Goal: Task Accomplishment & Management: Complete application form

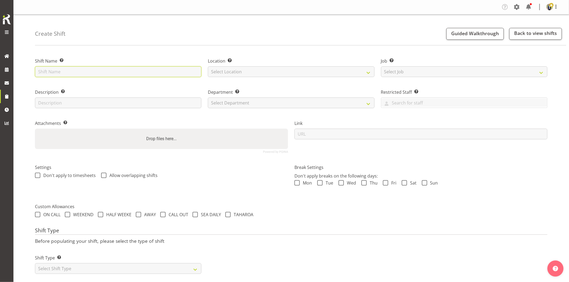
click at [168, 73] on input "text" at bounding box center [118, 71] width 166 height 11
click at [109, 72] on input "Omexom - Fence off a pole" at bounding box center [118, 71] width 166 height 11
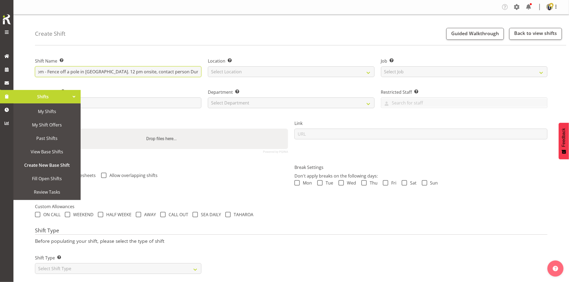
scroll to position [0, 14]
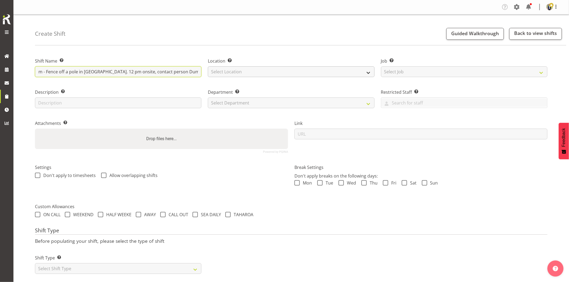
type input "Omexom - Fence off a pole in Albany. 12 pm onsite, contact person Dumith 021867…"
click at [240, 76] on select "Select Location GRS Auckland GRS Hastings GRS Tauranga" at bounding box center [291, 71] width 166 height 11
select select "28"
click at [208, 66] on select "Select Location [GEOGRAPHIC_DATA] [GEOGRAPHIC_DATA] GRS [GEOGRAPHIC_DATA] [GEOG…" at bounding box center [291, 71] width 166 height 11
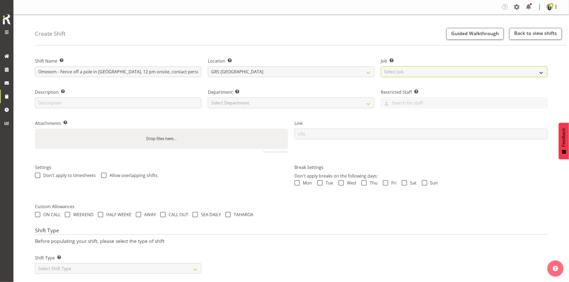
click at [415, 72] on select "Select Job Create new job 1.1 GRS AKL RENTALS 1.1 GRS AKL RENTALS AC 1.1 GRS AK…" at bounding box center [464, 71] width 166 height 11
select select "7504"
click at [381, 66] on select "Select Job Create new job 1.1 GRS AKL RENTALS 1.1 GRS AKL RENTALS AC 1.1 GRS AK…" at bounding box center [464, 71] width 166 height 11
click at [245, 104] on select "Select Department GRS HIRE AKL GRS HIRE AKL GRS HIRE TGA GRS HIRE HST GRS SALES…" at bounding box center [291, 103] width 166 height 11
select select "20"
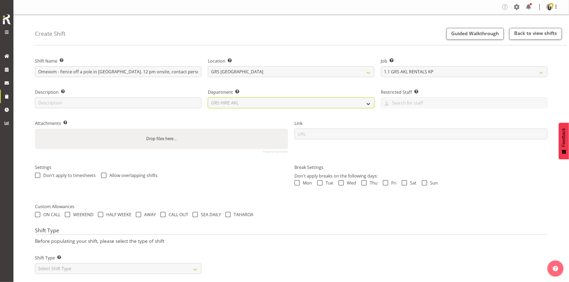
click at [208, 98] on select "Select Department GRS HIRE AKL GRS HIRE AKL GRS HIRE TGA GRS HIRE HST GRS SALES…" at bounding box center [291, 103] width 166 height 11
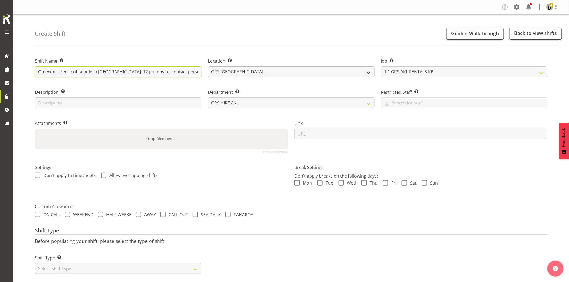
scroll to position [0, 14]
drag, startPoint x: 123, startPoint y: 76, endPoint x: 255, endPoint y: 76, distance: 131.7
click at [255, 76] on div "Shift Name Enter a name for the shift (e.g. Day Shift). Omexom - Fence off a po…" at bounding box center [291, 103] width 519 height 106
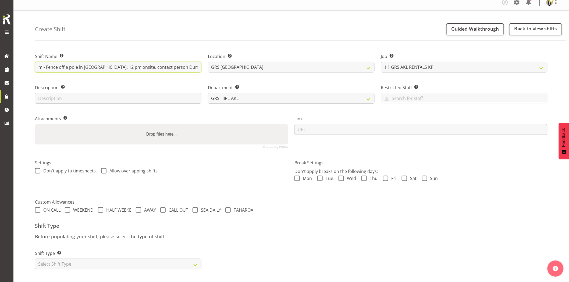
scroll to position [9, 0]
drag, startPoint x: 147, startPoint y: 261, endPoint x: 135, endPoint y: 259, distance: 12.2
click at [147, 261] on select "Select Shift Type One Off Shift Recurring Shift Rotating Shift" at bounding box center [118, 264] width 166 height 11
select select "one_off"
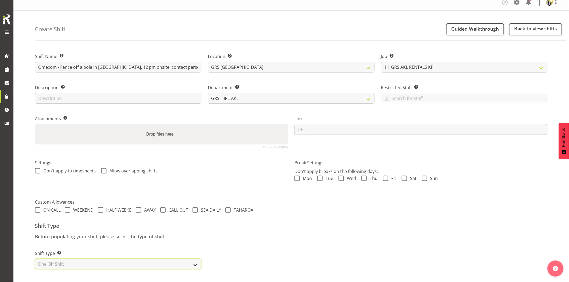
click at [35, 259] on select "Select Shift Type One Off Shift Recurring Shift Rotating Shift" at bounding box center [118, 264] width 166 height 11
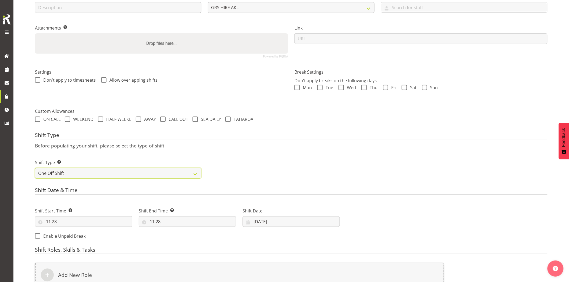
scroll to position [129, 0]
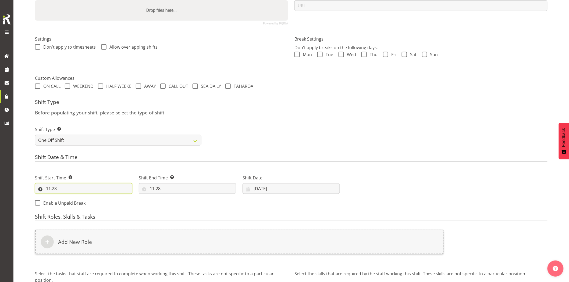
click at [85, 188] on input "11:28" at bounding box center [83, 188] width 97 height 11
drag, startPoint x: 84, startPoint y: 202, endPoint x: 84, endPoint y: 197, distance: 4.8
click at [84, 202] on select "00 01 02 03 04 05 06 07 08 09 10 11 12 13 14 15 16 17 18 19 20 21 22 23 24 25 2…" at bounding box center [86, 202] width 12 height 11
select select "30"
click at [80, 197] on select "00 01 02 03 04 05 06 07 08 09 10 11 12 13 14 15 16 17 18 19 20 21 22 23 24 25 2…" at bounding box center [86, 202] width 12 height 11
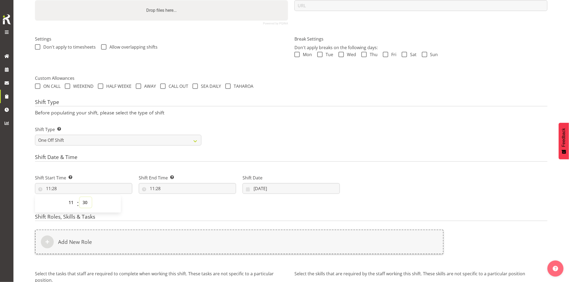
type input "11:30"
drag, startPoint x: 119, startPoint y: 154, endPoint x: 158, endPoint y: 179, distance: 46.7
click at [119, 154] on form "Shift Name Enter a name for the shift (e.g. Day Shift). Omexom - Fence off a po…" at bounding box center [291, 124] width 512 height 405
click at [203, 193] on input "11:28" at bounding box center [187, 188] width 97 height 11
drag, startPoint x: 170, startPoint y: 201, endPoint x: 174, endPoint y: 202, distance: 4.3
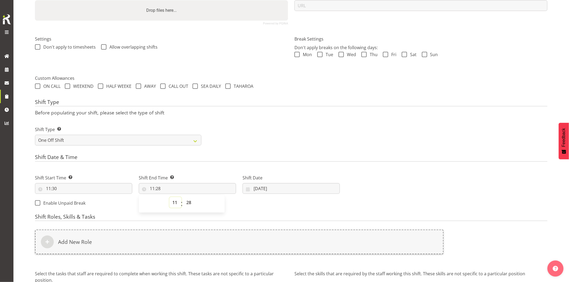
click at [170, 201] on select "00 01 02 03 04 05 06 07 08 09 10 11 12 13 14 15 16 17 18 19 20 21 22 23" at bounding box center [175, 202] width 12 height 11
select select "13"
click at [169, 197] on select "00 01 02 03 04 05 06 07 08 09 10 11 12 13 14 15 16 17 18 19 20 21 22 23" at bounding box center [175, 202] width 12 height 11
type input "13:28"
drag, startPoint x: 190, startPoint y: 202, endPoint x: 190, endPoint y: 197, distance: 4.3
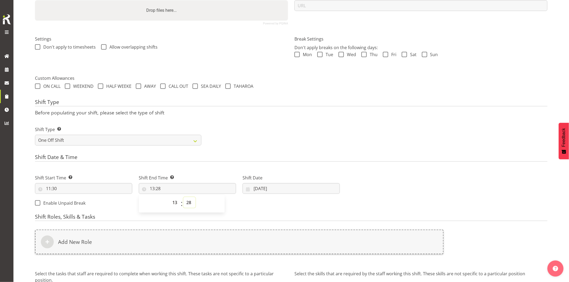
click at [190, 202] on select "00 01 02 03 04 05 06 07 08 09 10 11 12 13 14 15 16 17 18 19 20 21 22 23 24 25 2…" at bounding box center [189, 202] width 12 height 11
select select "0"
click at [183, 197] on select "00 01 02 03 04 05 06 07 08 09 10 11 12 13 14 15 16 17 18 19 20 21 22 23 24 25 2…" at bounding box center [189, 202] width 12 height 11
type input "13:00"
click at [263, 96] on form "Shift Name Enter a name for the shift (e.g. Day Shift). Omexom - Fence off a po…" at bounding box center [291, 124] width 512 height 405
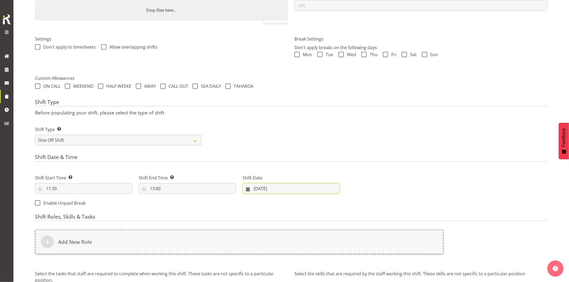
click at [280, 189] on input "11/09/2025" at bounding box center [291, 188] width 97 height 11
drag, startPoint x: 272, startPoint y: 253, endPoint x: 263, endPoint y: 253, distance: 8.9
click at [272, 253] on link "15" at bounding box center [269, 253] width 11 height 10
type input "15/09/2025"
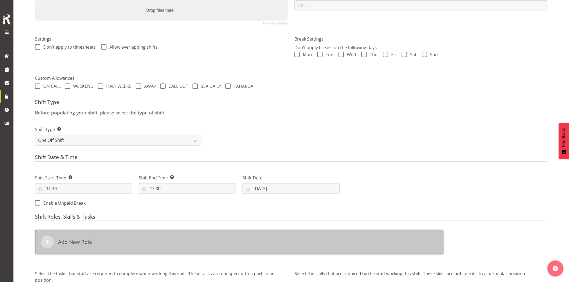
click at [245, 246] on div "Add New Role" at bounding box center [239, 242] width 409 height 25
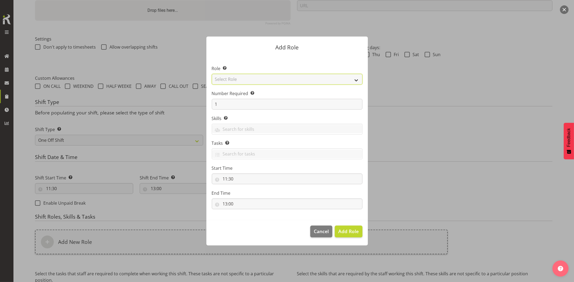
drag, startPoint x: 231, startPoint y: 81, endPoint x: 235, endPoint y: 84, distance: 5.0
click at [231, 81] on select "Select Role Account Manager Electrician Engineering GM HSEQ manager MECH Mechan…" at bounding box center [287, 79] width 151 height 11
select select "20"
click at [212, 74] on select "Select Role Account Manager Electrician Engineering GM HSEQ manager MECH Mechan…" at bounding box center [287, 79] width 151 height 11
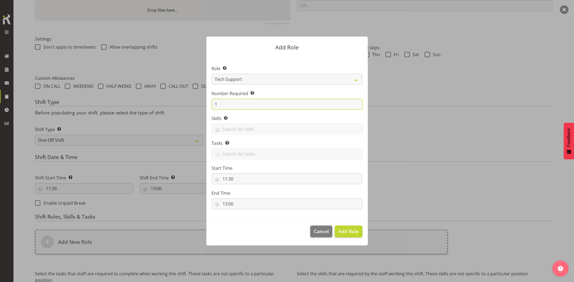
drag, startPoint x: 223, startPoint y: 105, endPoint x: 202, endPoint y: 105, distance: 21.5
click at [207, 105] on section "Role Select the role you wish to add to the shift. Account Manager Electrician …" at bounding box center [286, 138] width 161 height 165
type input "2"
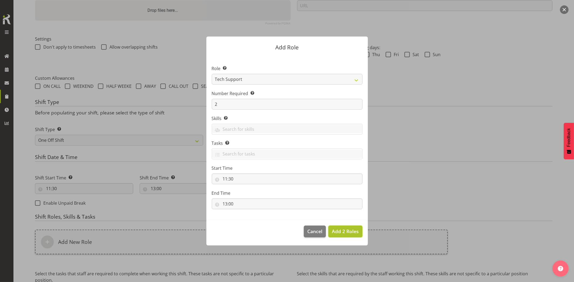
click at [340, 233] on span "Add 2 Roles" at bounding box center [345, 231] width 27 height 6
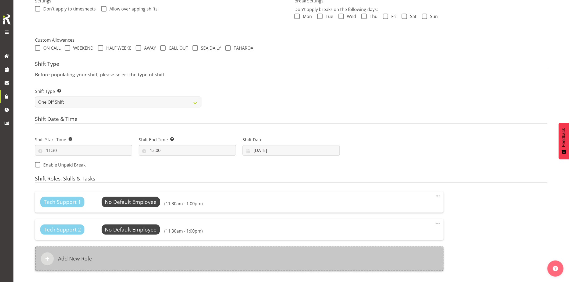
scroll to position [188, 0]
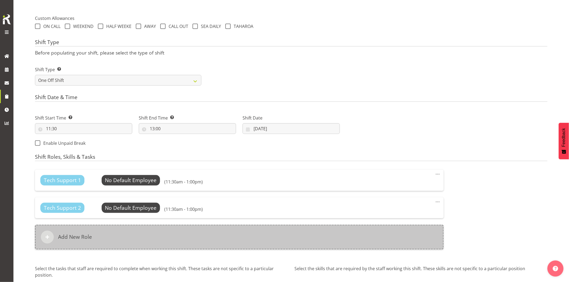
click at [219, 232] on div "Add New Role" at bounding box center [239, 237] width 409 height 25
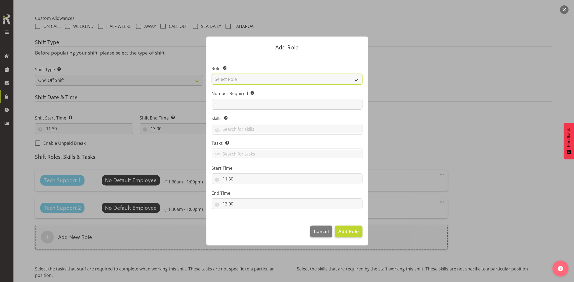
drag, startPoint x: 229, startPoint y: 79, endPoint x: 234, endPoint y: 84, distance: 7.4
click at [229, 79] on select "Select Role Account Manager Electrician Engineering GM HSEQ manager MECH Mechan…" at bounding box center [287, 79] width 151 height 11
select select "27"
click at [212, 74] on select "Select Role Account Manager Electrician Engineering GM HSEQ manager MECH Mechan…" at bounding box center [287, 79] width 151 height 11
drag, startPoint x: 350, startPoint y: 231, endPoint x: 359, endPoint y: 235, distance: 9.9
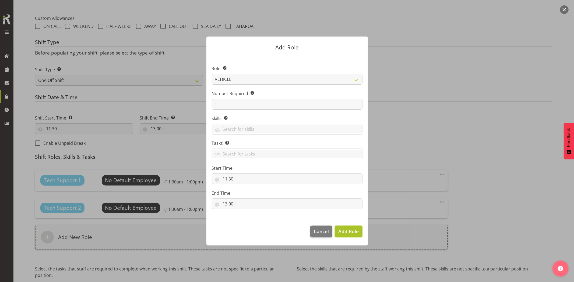
click at [350, 231] on span "Add Role" at bounding box center [348, 231] width 20 height 6
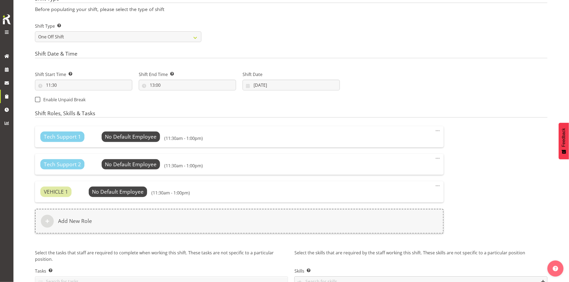
scroll to position [264, 0]
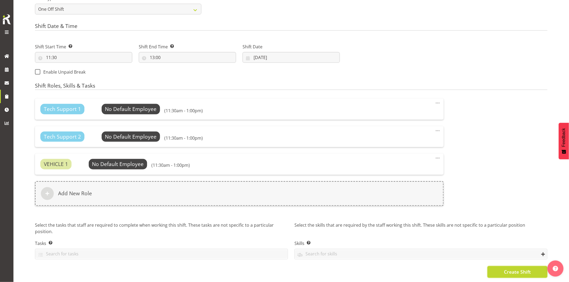
click at [508, 269] on span "Create Shift" at bounding box center [517, 272] width 27 height 7
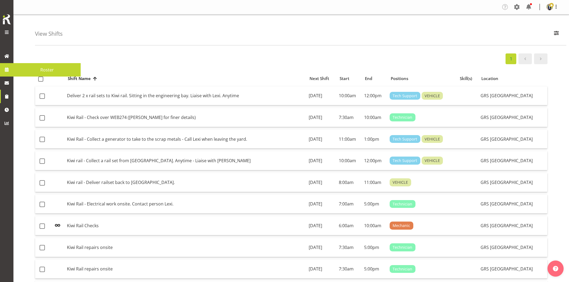
click at [8, 70] on span at bounding box center [7, 70] width 8 height 8
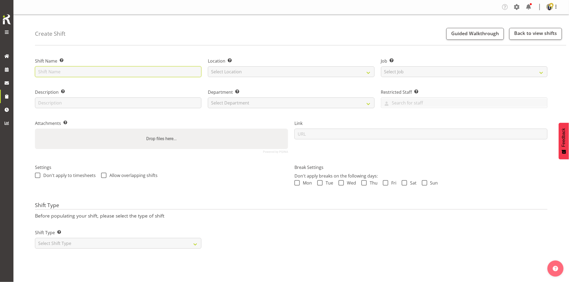
click at [140, 73] on input "text" at bounding box center [118, 71] width 166 height 11
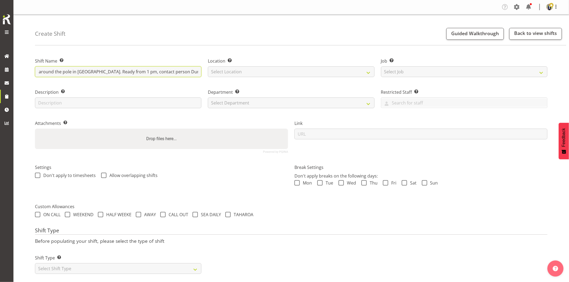
scroll to position [0, 61]
type input "Omexom - Collect the fencing around the pole in Albany. Ready from 1 pm, contac…"
drag, startPoint x: 233, startPoint y: 71, endPoint x: 236, endPoint y: 77, distance: 6.3
click at [234, 72] on select "Select Location GRS Auckland GRS Hastings GRS Tauranga" at bounding box center [291, 71] width 166 height 11
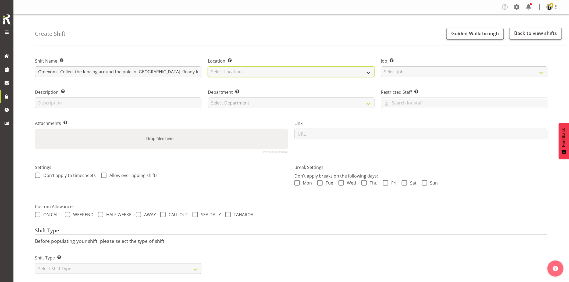
select select "28"
click at [208, 66] on select "Select Location GRS Auckland GRS Hastings GRS Tauranga" at bounding box center [291, 71] width 166 height 11
click at [420, 66] on div "Job Set the job or project the shift relates to, if applicable. Select Job Crea…" at bounding box center [464, 67] width 166 height 19
click at [419, 69] on select "Select Job Create new job 1.1 GRS AKL RENTALS 1.1 GRS AKL RENTALS AC 1.1 GRS AK…" at bounding box center [464, 71] width 166 height 11
select select "7504"
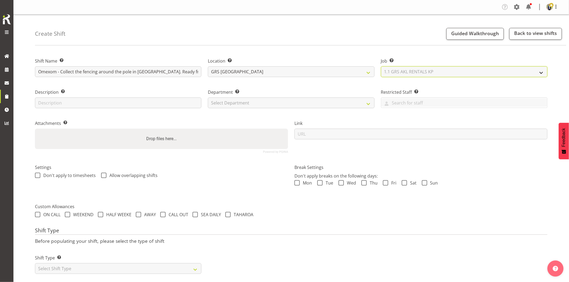
click at [381, 66] on select "Select Job Create new job 1.1 GRS AKL RENTALS 1.1 GRS AKL RENTALS AC 1.1 GRS AK…" at bounding box center [464, 71] width 166 height 11
click at [238, 106] on select "Select Department GRS HIRE AKL GRS HIRE AKL GRS HIRE TGA GRS HIRE HST GRS SALES…" at bounding box center [291, 103] width 166 height 11
select select "20"
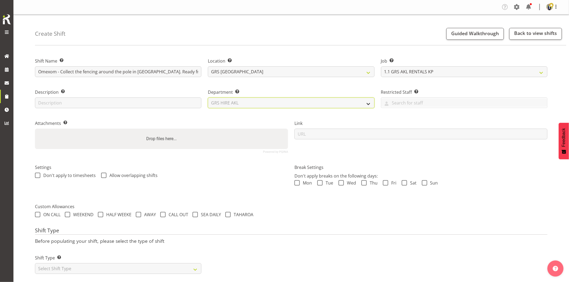
click at [208, 98] on select "Select Department GRS HIRE AKL GRS HIRE AKL GRS HIRE TGA GRS HIRE HST GRS SALES…" at bounding box center [291, 103] width 166 height 11
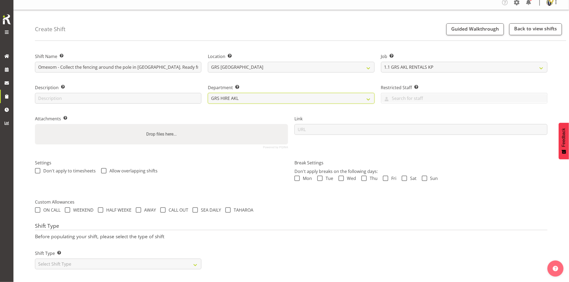
scroll to position [9, 0]
click at [141, 263] on select "Select Shift Type One Off Shift Recurring Shift Rotating Shift" at bounding box center [118, 264] width 166 height 11
select select "one_off"
click at [35, 259] on select "Select Shift Type One Off Shift Recurring Shift Rotating Shift" at bounding box center [118, 264] width 166 height 11
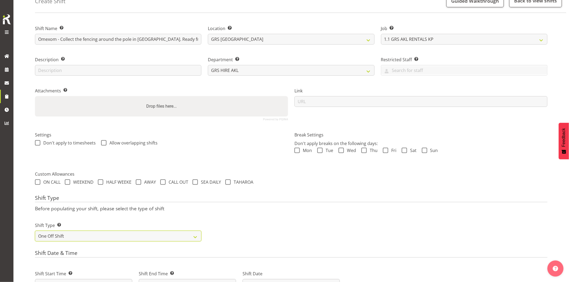
scroll to position [69, 0]
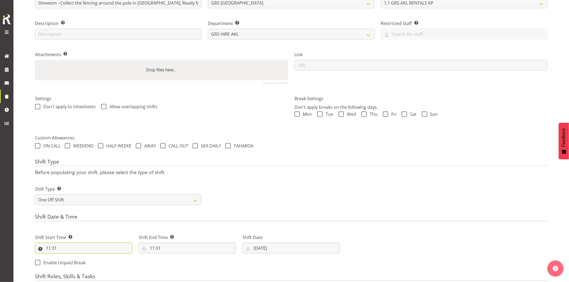
click at [80, 254] on input "11:31" at bounding box center [83, 248] width 97 height 11
click at [71, 262] on select "00 01 02 03 04 05 06 07 08 09 10 11 12 13 14 15 16 17 18 19 20 21 22 23" at bounding box center [72, 262] width 12 height 11
select select "12"
click at [66, 257] on select "00 01 02 03 04 05 06 07 08 09 10 11 12 13 14 15 16 17 18 19 20 21 22 23" at bounding box center [72, 262] width 12 height 11
type input "12:31"
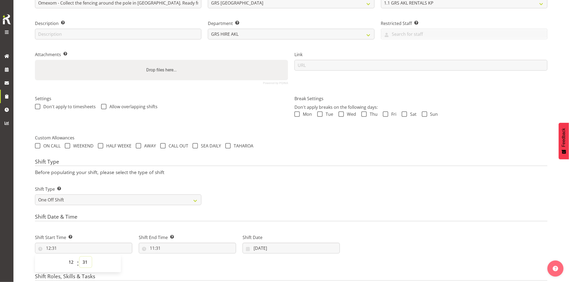
drag, startPoint x: 86, startPoint y: 262, endPoint x: 85, endPoint y: 257, distance: 5.2
click at [86, 259] on select "00 01 02 03 04 05 06 07 08 09 10 11 12 13 14 15 16 17 18 19 20 21 22 23 24 25 2…" at bounding box center [86, 262] width 12 height 11
select select "30"
click at [80, 257] on select "00 01 02 03 04 05 06 07 08 09 10 11 12 13 14 15 16 17 18 19 20 21 22 23 24 25 2…" at bounding box center [86, 262] width 12 height 11
type input "12:30"
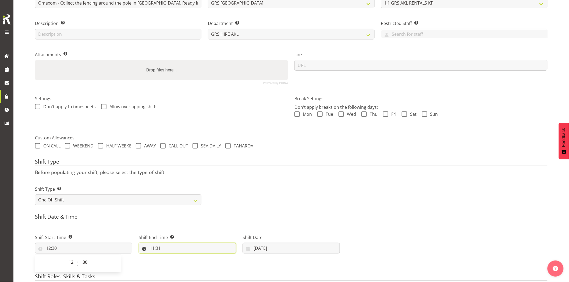
click at [173, 249] on input "11:31" at bounding box center [187, 248] width 97 height 11
click at [175, 264] on select "00 01 02 03 04 05 06 07 08 09 10 11 12 13 14 15 16 17 18 19 20 21 22 23" at bounding box center [175, 262] width 12 height 11
select select "14"
click at [169, 257] on select "00 01 02 03 04 05 06 07 08 09 10 11 12 13 14 15 16 17 18 19 20 21 22 23" at bounding box center [175, 262] width 12 height 11
type input "14:31"
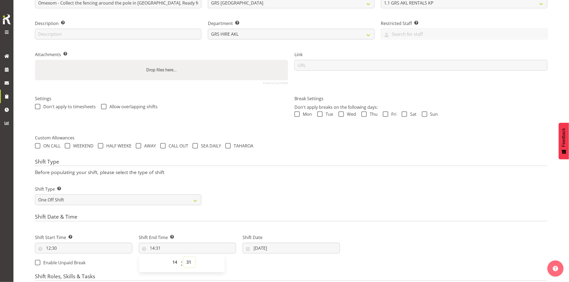
click at [188, 261] on select "00 01 02 03 04 05 06 07 08 09 10 11 12 13 14 15 16 17 18 19 20 21 22 23 24 25 2…" at bounding box center [189, 262] width 12 height 11
select select "0"
click at [183, 257] on select "00 01 02 03 04 05 06 07 08 09 10 11 12 13 14 15 16 17 18 19 20 21 22 23 24 25 2…" at bounding box center [189, 262] width 12 height 11
type input "14:00"
drag, startPoint x: 257, startPoint y: 159, endPoint x: 269, endPoint y: 214, distance: 55.9
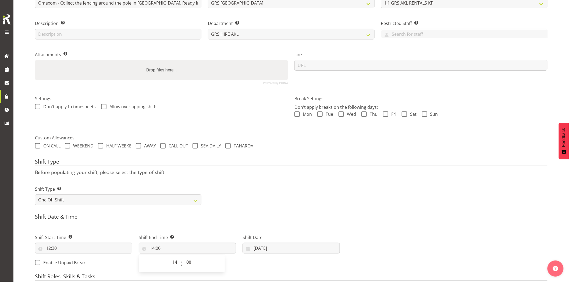
click at [257, 160] on h4 "Shift Type" at bounding box center [291, 163] width 512 height 8
click at [275, 247] on input "11/09/2025" at bounding box center [291, 248] width 97 height 11
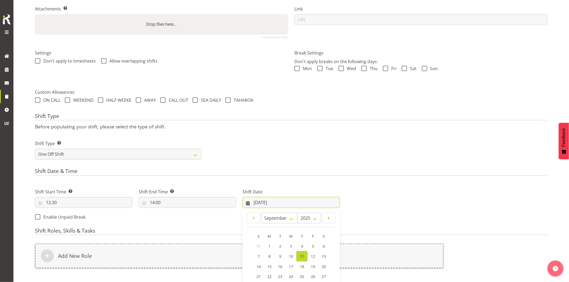
scroll to position [159, 0]
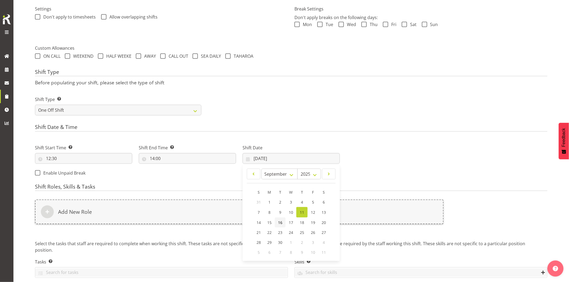
click at [278, 224] on span "16" at bounding box center [280, 222] width 4 height 5
type input "16/09/2025"
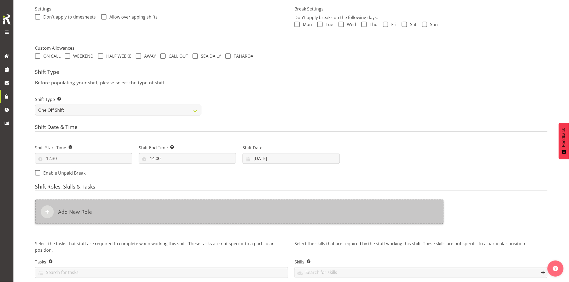
click at [272, 214] on div "Add New Role" at bounding box center [239, 212] width 409 height 25
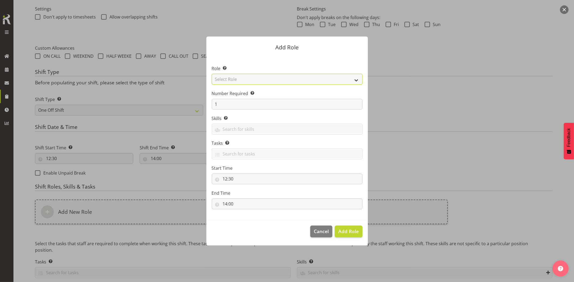
click at [267, 81] on select "Select Role Account Manager Electrician Engineering GM HSEQ manager MECH Mechan…" at bounding box center [287, 79] width 151 height 11
select select "20"
click at [212, 74] on select "Select Role Account Manager Electrician Engineering GM HSEQ manager MECH Mechan…" at bounding box center [287, 79] width 151 height 11
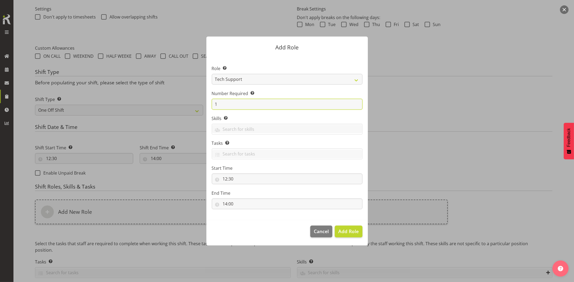
click at [200, 99] on form "Add Role Role Select the role you wish to add to the shift. Account Manager Ele…" at bounding box center [287, 141] width 258 height 236
type input "2"
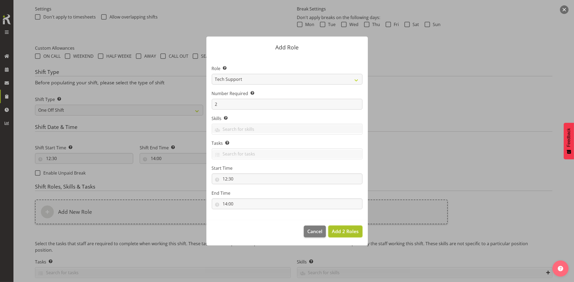
click at [346, 235] on span "Add 2 Roles" at bounding box center [345, 231] width 27 height 7
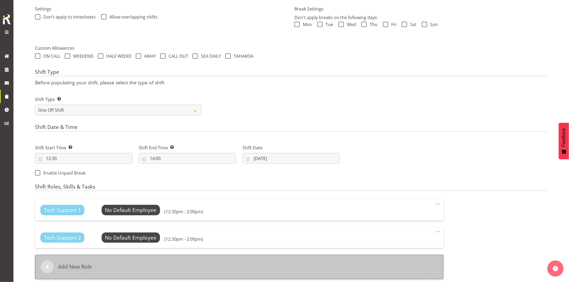
click at [286, 261] on div "Add New Role" at bounding box center [239, 267] width 409 height 25
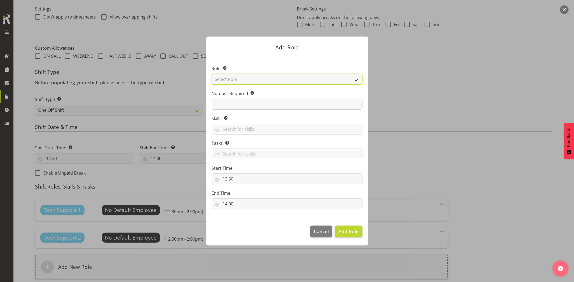
click at [227, 80] on select "Select Role Account Manager Electrician Engineering GM HSEQ manager MECH Mechan…" at bounding box center [287, 79] width 151 height 11
select select "27"
click at [212, 74] on select "Select Role Account Manager Electrician Engineering GM HSEQ manager MECH Mechan…" at bounding box center [287, 79] width 151 height 11
click at [354, 231] on span "Add Role" at bounding box center [348, 231] width 20 height 6
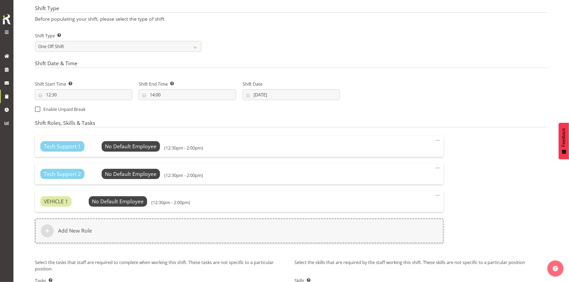
scroll to position [264, 0]
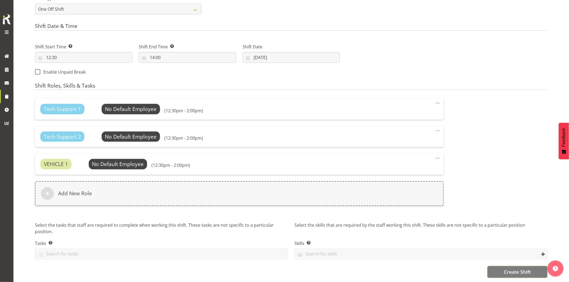
click at [519, 269] on span "Create Shift" at bounding box center [517, 272] width 27 height 7
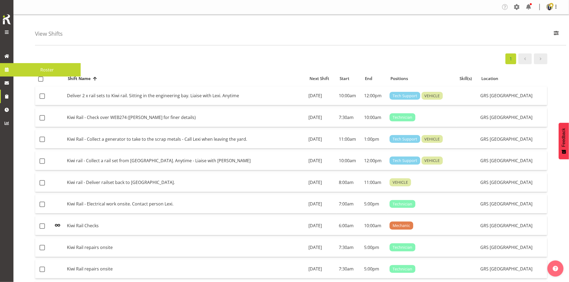
click at [7, 75] on link at bounding box center [6, 69] width 13 height 13
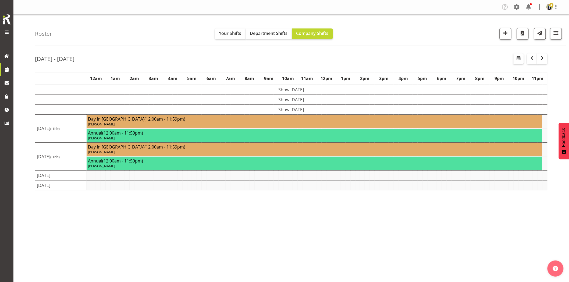
click at [410, 50] on div "[DATE] - [DATE] [DATE] - [DATE] [DATE] Day Week Fortnight Month calendar Month …" at bounding box center [302, 156] width 534 height 215
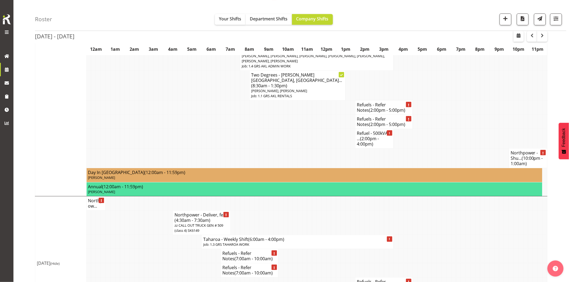
scroll to position [687, 0]
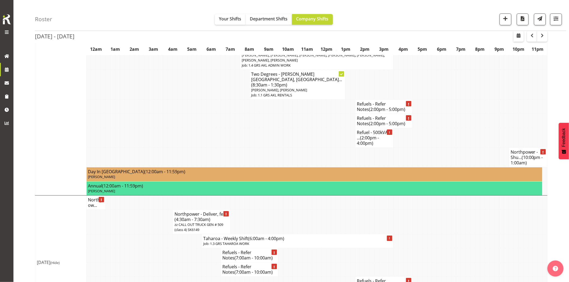
click at [161, 263] on td at bounding box center [160, 270] width 5 height 14
drag, startPoint x: 175, startPoint y: 201, endPoint x: 184, endPoint y: 191, distance: 13.0
click at [177, 234] on tr "Taharoa - Weekly Shift (6:00am - 4:00pm) Job: 1.3 GRS TAHAROA WORK" at bounding box center [291, 241] width 512 height 14
click at [482, 248] on td at bounding box center [482, 255] width 5 height 14
click at [495, 263] on td at bounding box center [496, 270] width 5 height 14
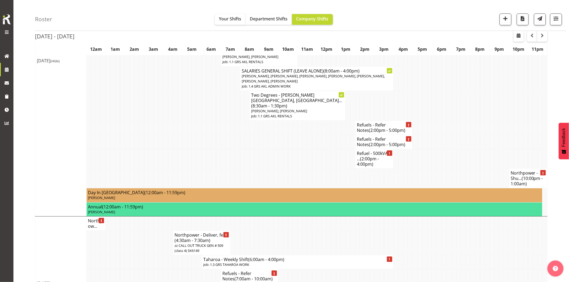
scroll to position [597, 0]
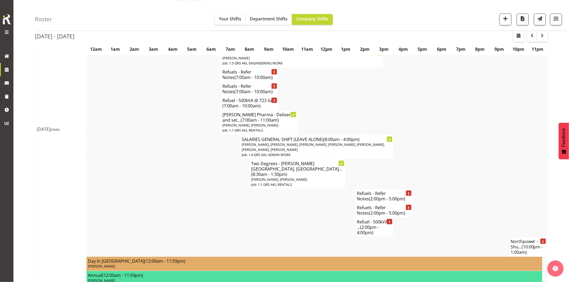
click at [480, 159] on td at bounding box center [477, 174] width 5 height 30
click at [543, 36] on span "button" at bounding box center [542, 35] width 6 height 6
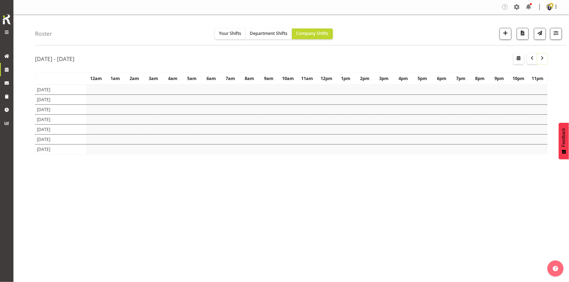
scroll to position [0, 0]
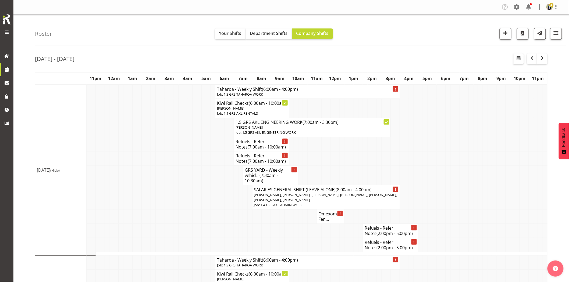
click at [173, 136] on td at bounding box center [171, 127] width 5 height 19
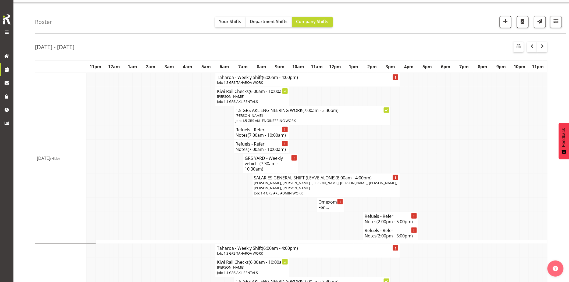
scroll to position [30, 0]
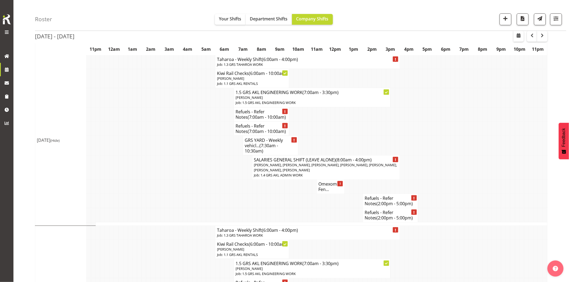
click at [200, 180] on td at bounding box center [199, 167] width 5 height 24
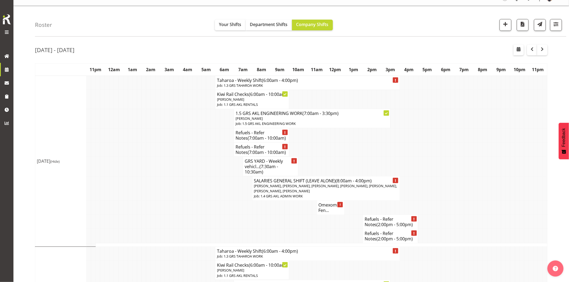
scroll to position [0, 0]
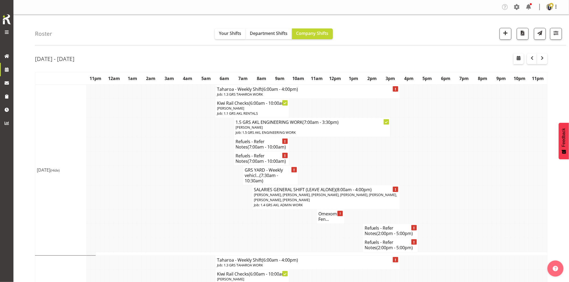
click at [188, 177] on td at bounding box center [190, 176] width 5 height 20
click at [208, 171] on td at bounding box center [208, 176] width 5 height 20
click at [426, 166] on td at bounding box center [425, 158] width 5 height 14
click at [415, 162] on td at bounding box center [416, 158] width 5 height 14
click at [159, 179] on td at bounding box center [157, 176] width 5 height 20
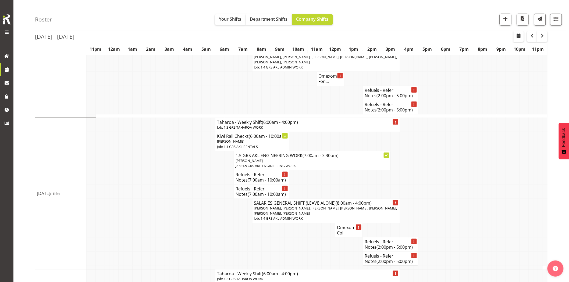
scroll to position [149, 0]
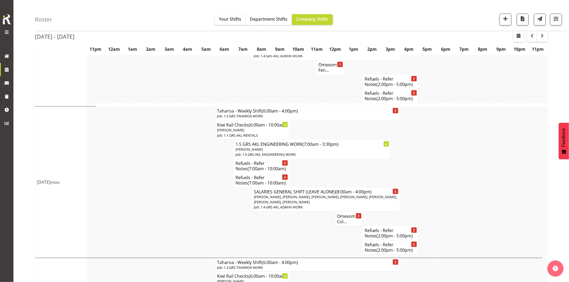
drag, startPoint x: 171, startPoint y: 187, endPoint x: 350, endPoint y: 245, distance: 188.2
click at [171, 187] on td at bounding box center [171, 180] width 5 height 14
click at [315, 226] on td at bounding box center [314, 219] width 5 height 14
click at [195, 188] on td at bounding box center [194, 180] width 5 height 14
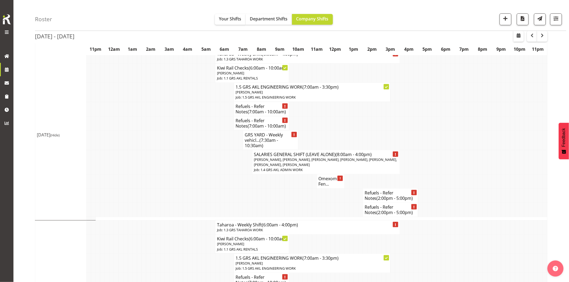
scroll to position [0, 0]
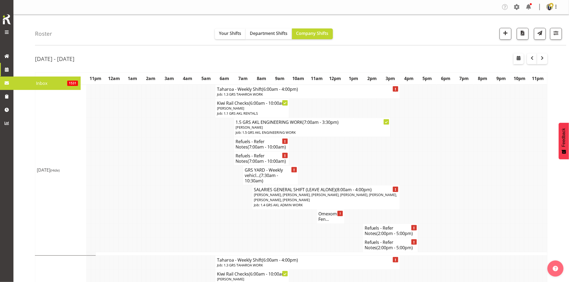
drag, startPoint x: 489, startPoint y: 173, endPoint x: 417, endPoint y: 198, distance: 75.9
click at [489, 173] on td at bounding box center [489, 176] width 5 height 20
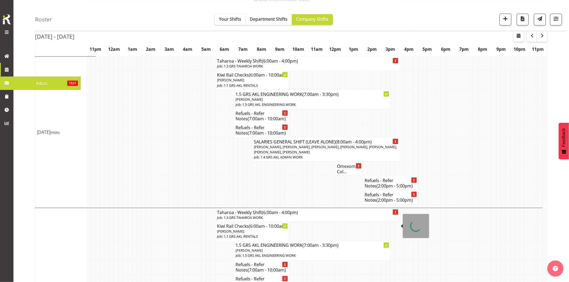
scroll to position [239, 0]
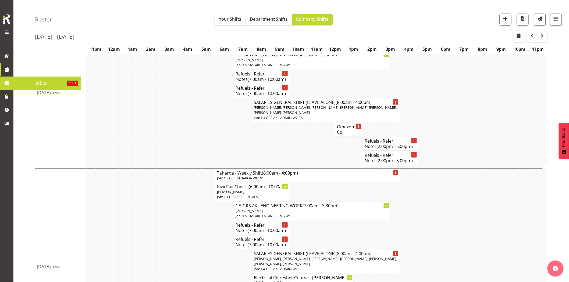
click at [461, 137] on td at bounding box center [462, 129] width 5 height 14
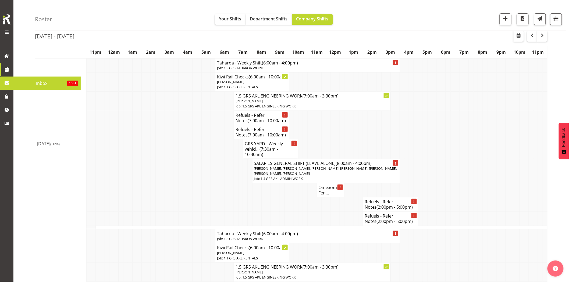
scroll to position [0, 0]
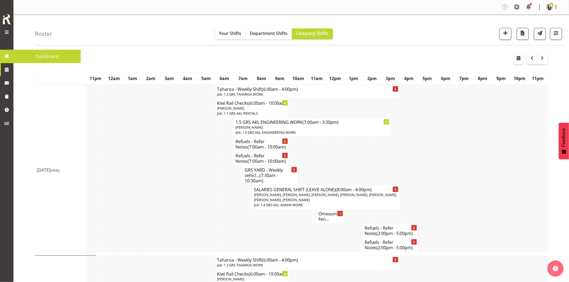
drag, startPoint x: 168, startPoint y: 154, endPoint x: 293, endPoint y: 51, distance: 162.6
click at [168, 151] on td at bounding box center [167, 144] width 5 height 14
